Goal: Find specific page/section: Find specific page/section

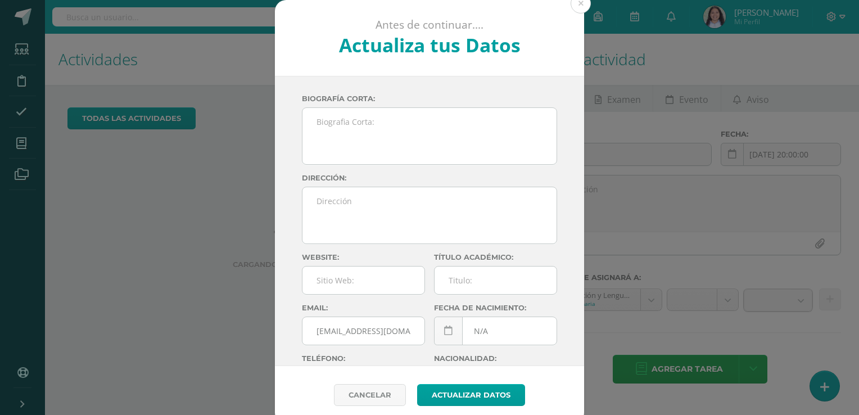
click at [574, 2] on button at bounding box center [581, 3] width 20 height 20
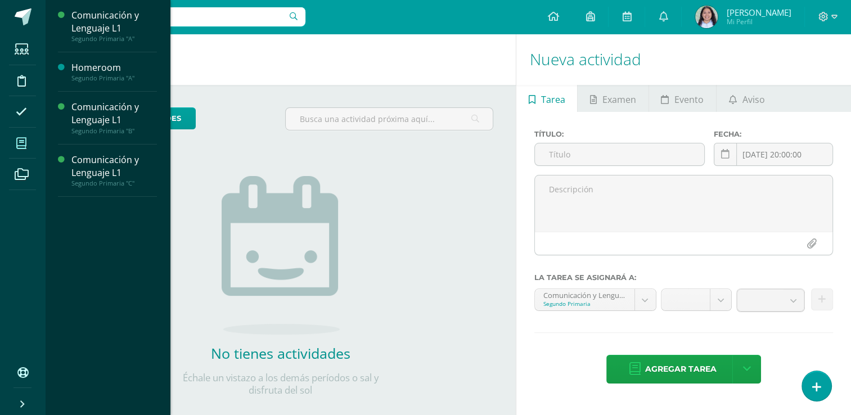
click at [34, 148] on span at bounding box center [21, 142] width 25 height 25
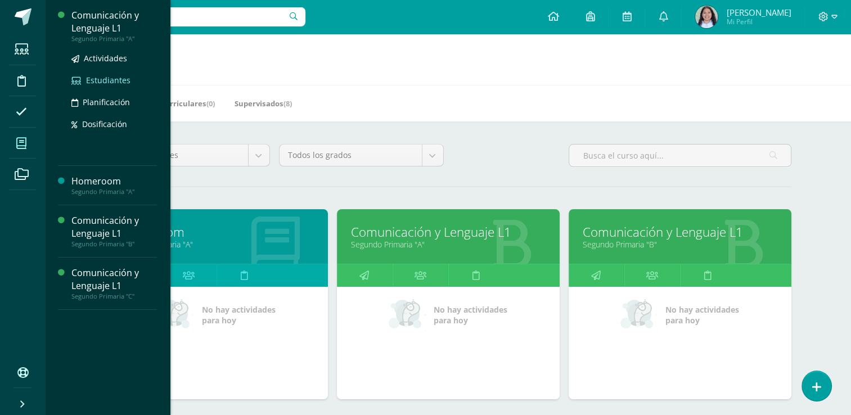
click at [101, 77] on span "Estudiantes" at bounding box center [108, 80] width 44 height 11
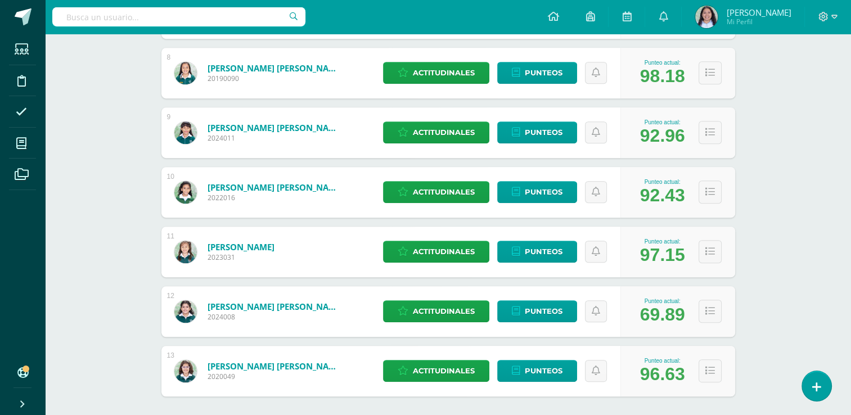
scroll to position [670, 0]
